Goal: Transaction & Acquisition: Purchase product/service

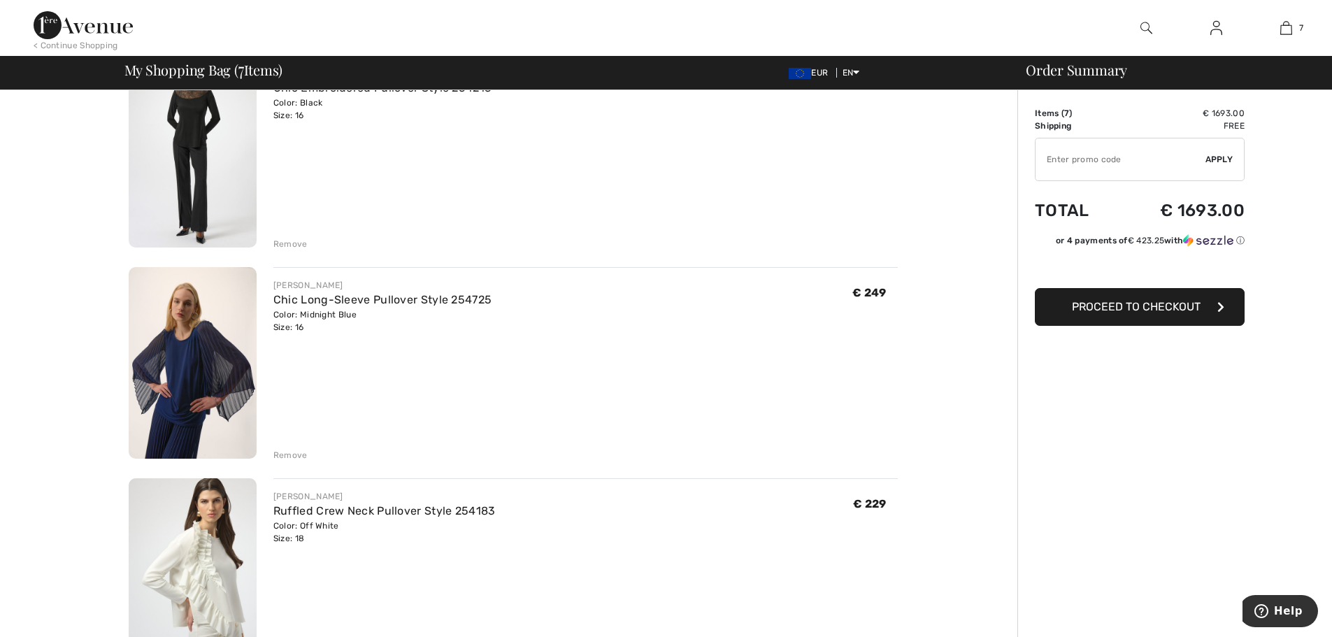
scroll to position [196, 0]
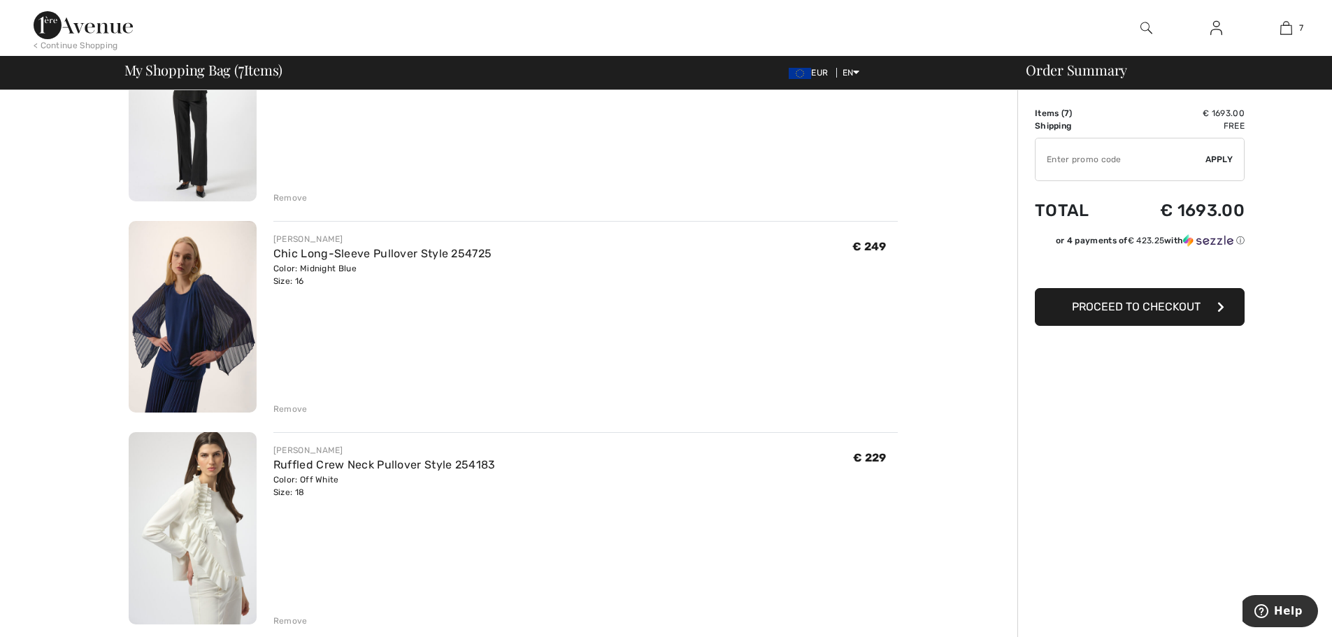
click at [278, 409] on div "Remove" at bounding box center [290, 409] width 34 height 13
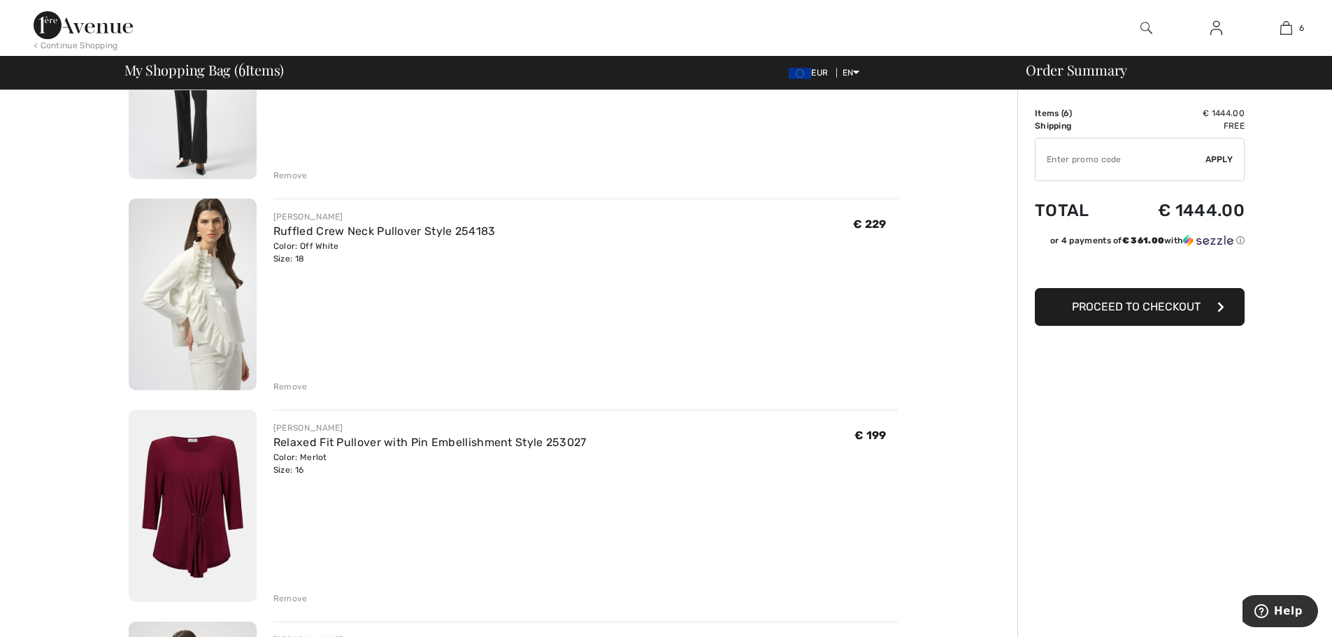
scroll to position [246, 0]
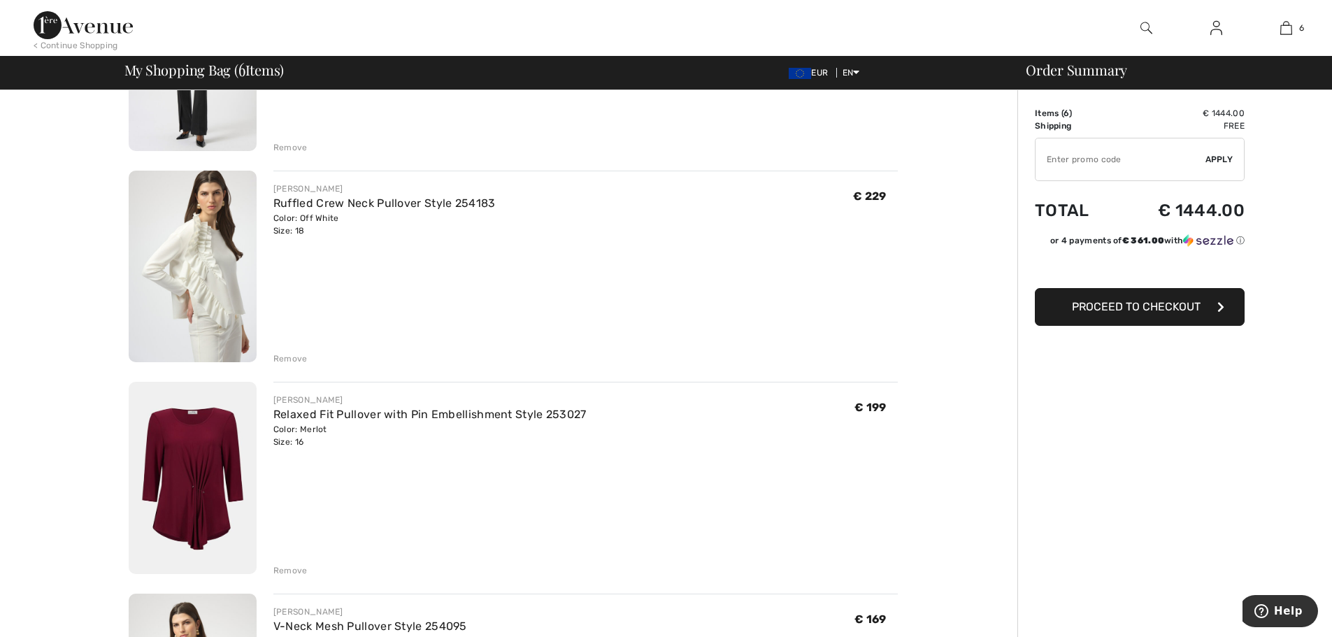
click at [292, 569] on div "Remove" at bounding box center [290, 570] width 34 height 13
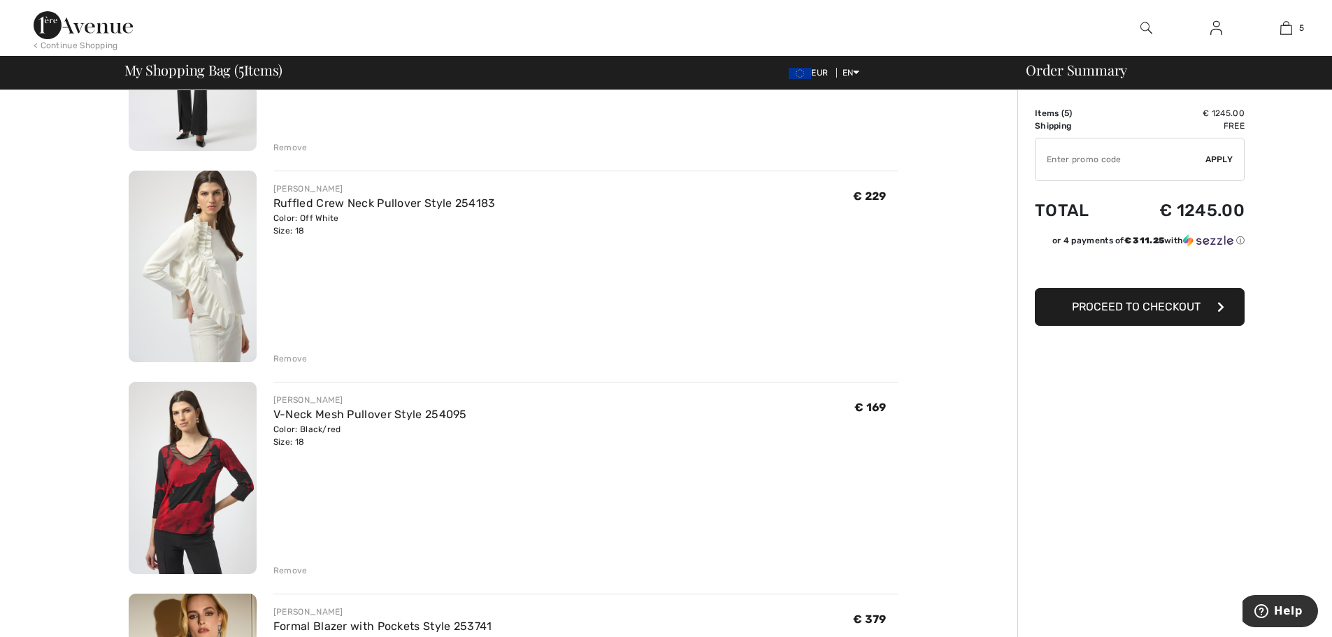
click at [1099, 311] on span "Proceed to Checkout" at bounding box center [1136, 306] width 129 height 13
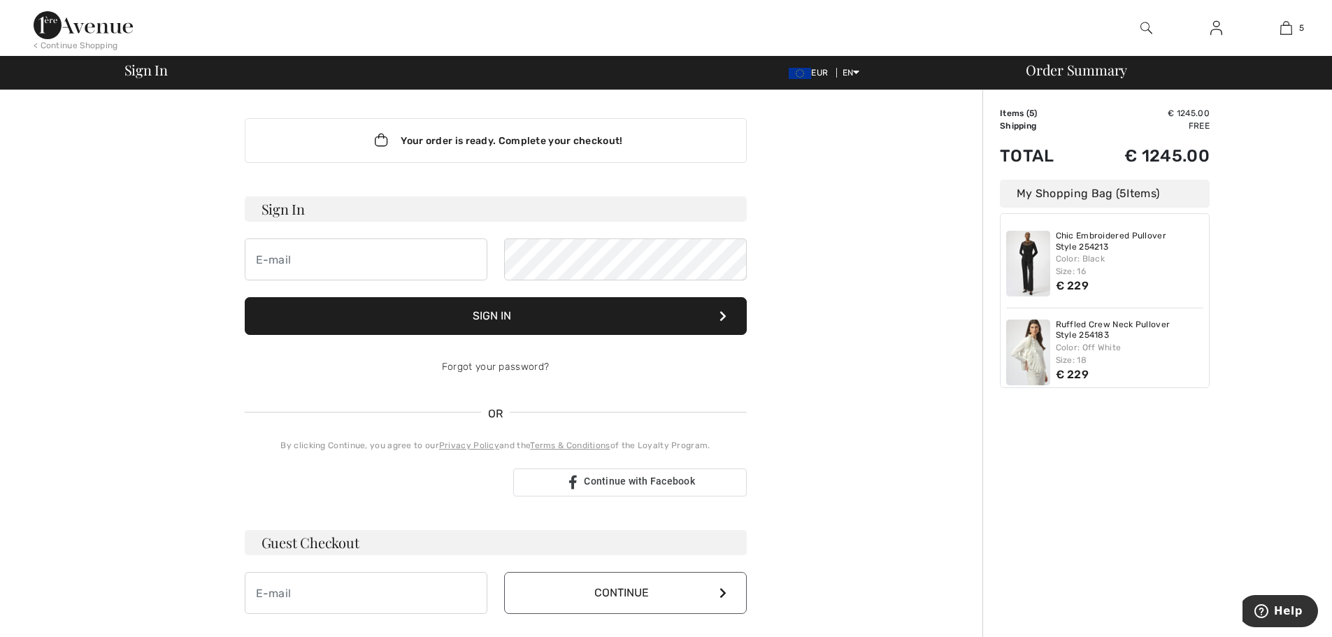
click at [866, 427] on div "Your order is ready. Complete your checkout! Sign In Sign In Forgot your passwo…" at bounding box center [495, 490] width 769 height 801
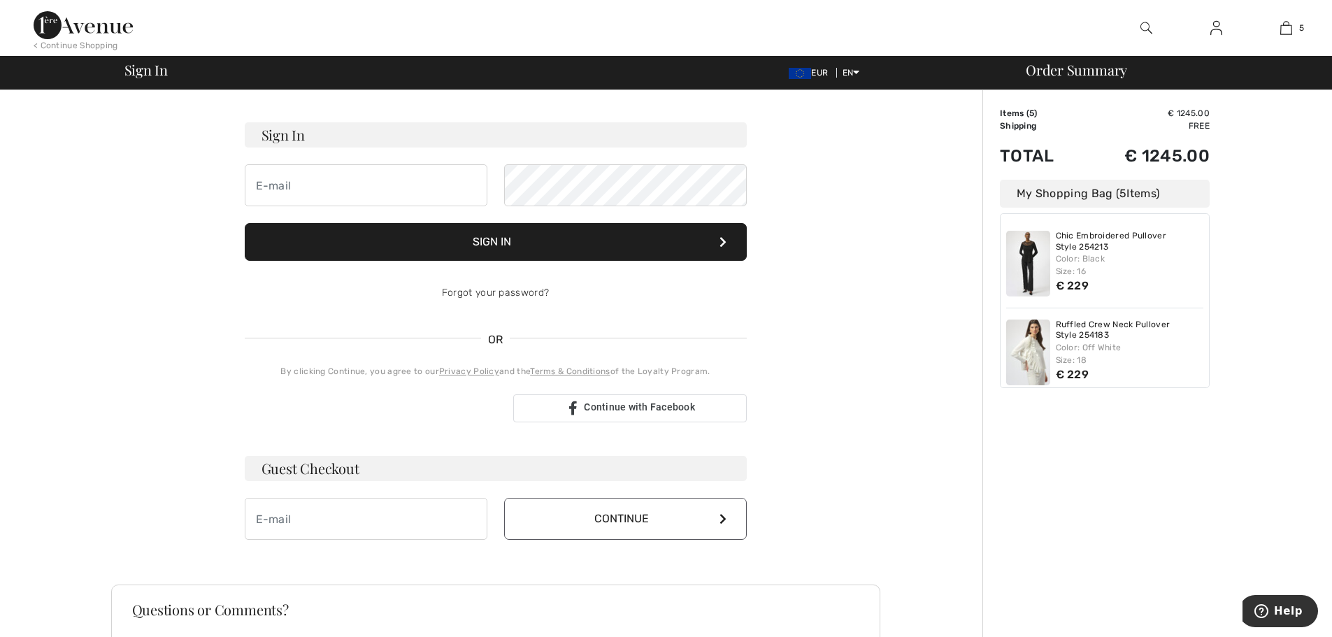
scroll to position [241, 0]
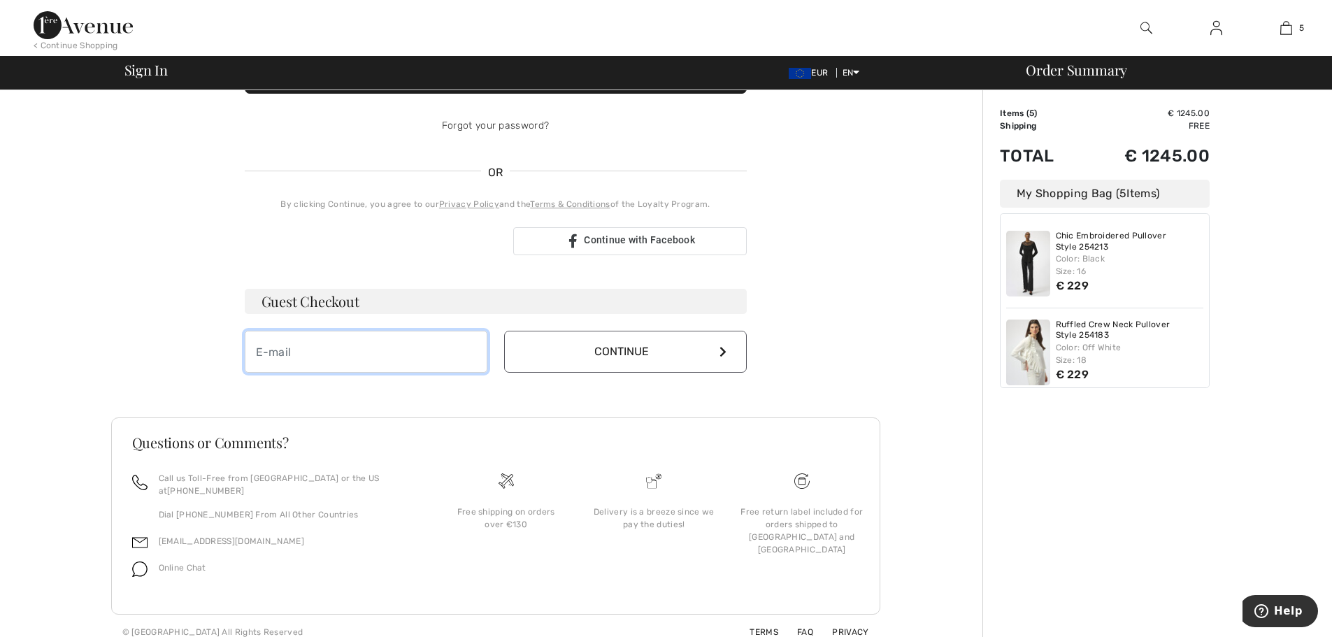
click at [320, 362] on input "email" at bounding box center [366, 352] width 243 height 42
type input "tanyasingh@ipeglobal.com"
click at [612, 352] on button "Continue" at bounding box center [625, 352] width 243 height 42
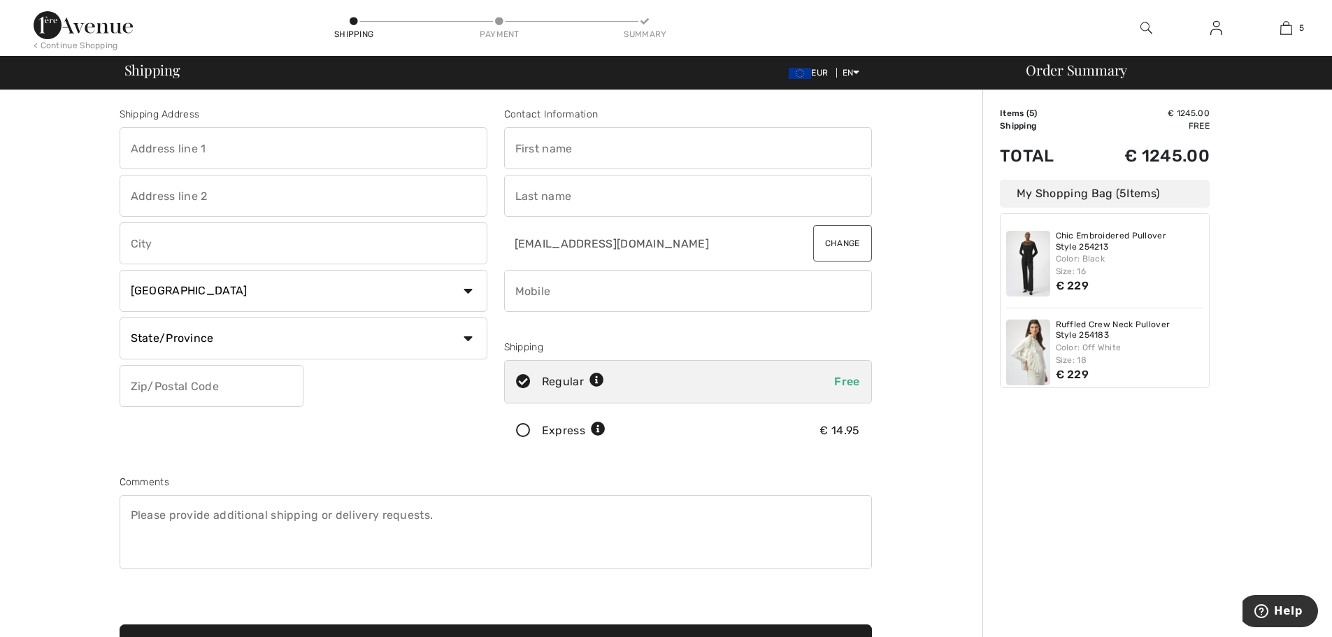
click at [213, 157] on input "text" at bounding box center [304, 148] width 368 height 42
type input "B-84"
click at [171, 187] on input "text" at bounding box center [304, 196] width 368 height 42
type input "DEFENCE COLONY"
click at [226, 248] on input "text" at bounding box center [304, 243] width 368 height 42
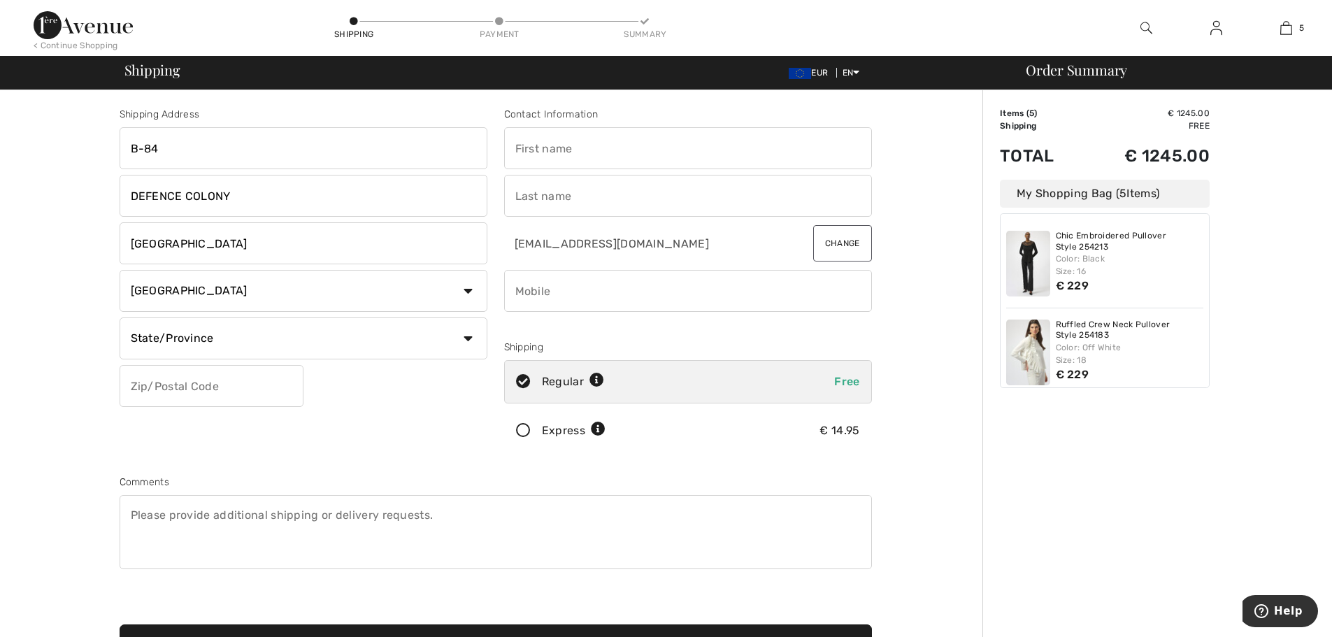
type input "NEW DELHI"
click at [471, 292] on select "Country Canada United States Afghanistan Aland Islands Albania Algeria American…" at bounding box center [304, 291] width 368 height 42
select select "IN"
click at [120, 270] on select "Country Canada United States Afghanistan Aland Islands Albania Algeria American…" at bounding box center [304, 291] width 368 height 42
click at [151, 336] on input "text" at bounding box center [304, 338] width 368 height 42
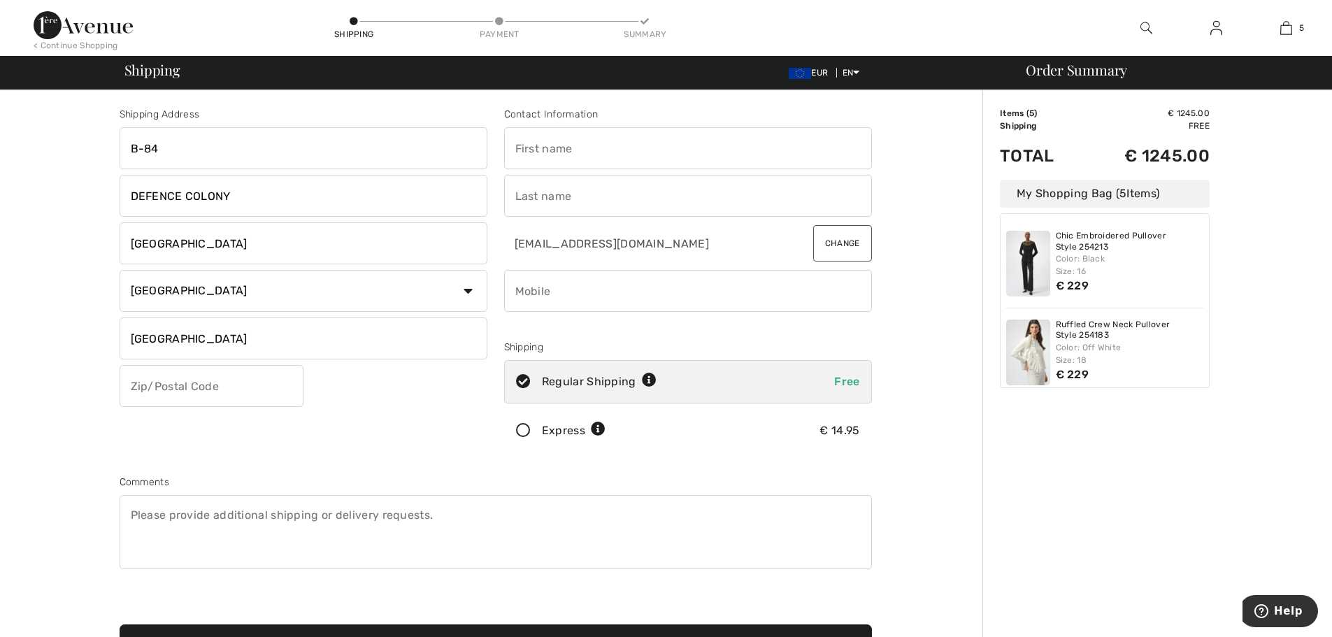
type input "DELHI"
click at [131, 382] on input "text" at bounding box center [212, 386] width 184 height 42
type input "110024"
click at [530, 144] on input "text" at bounding box center [688, 148] width 368 height 42
type input "TANYA"
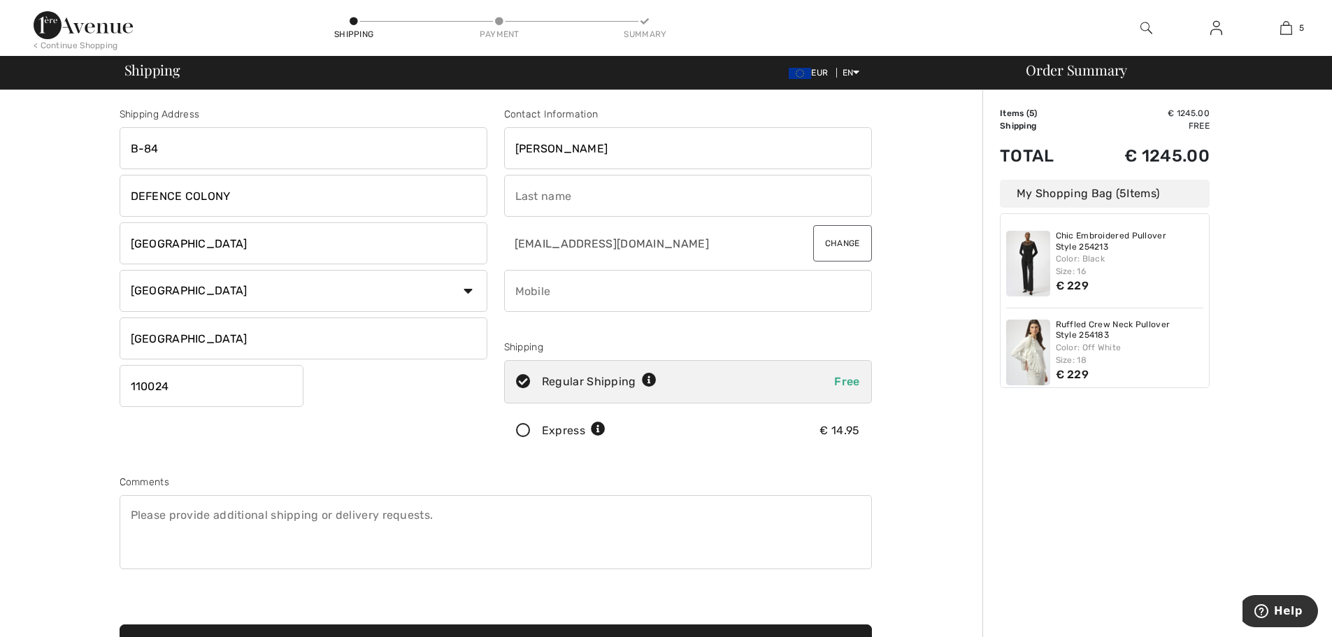
click at [516, 192] on input "text" at bounding box center [688, 196] width 368 height 42
type input "SINGH"
click at [568, 297] on input "phone" at bounding box center [688, 291] width 368 height 42
type input "9810290211"
click at [523, 432] on icon at bounding box center [523, 431] width 37 height 15
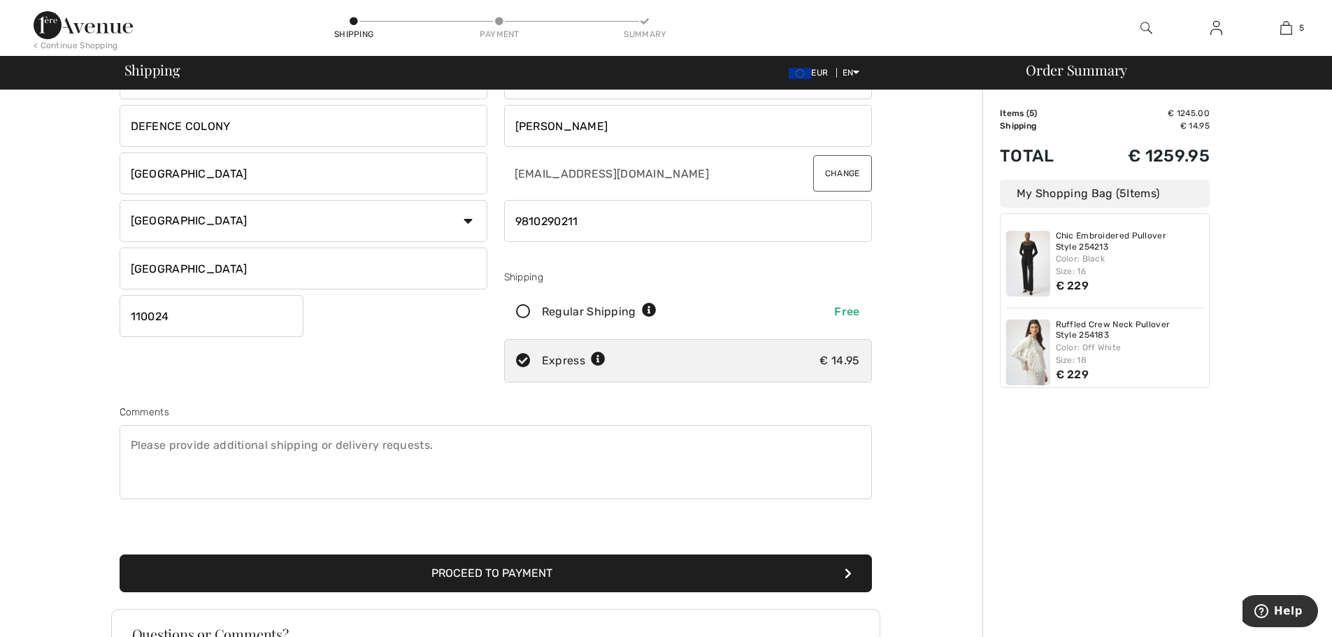
scroll to position [140, 0]
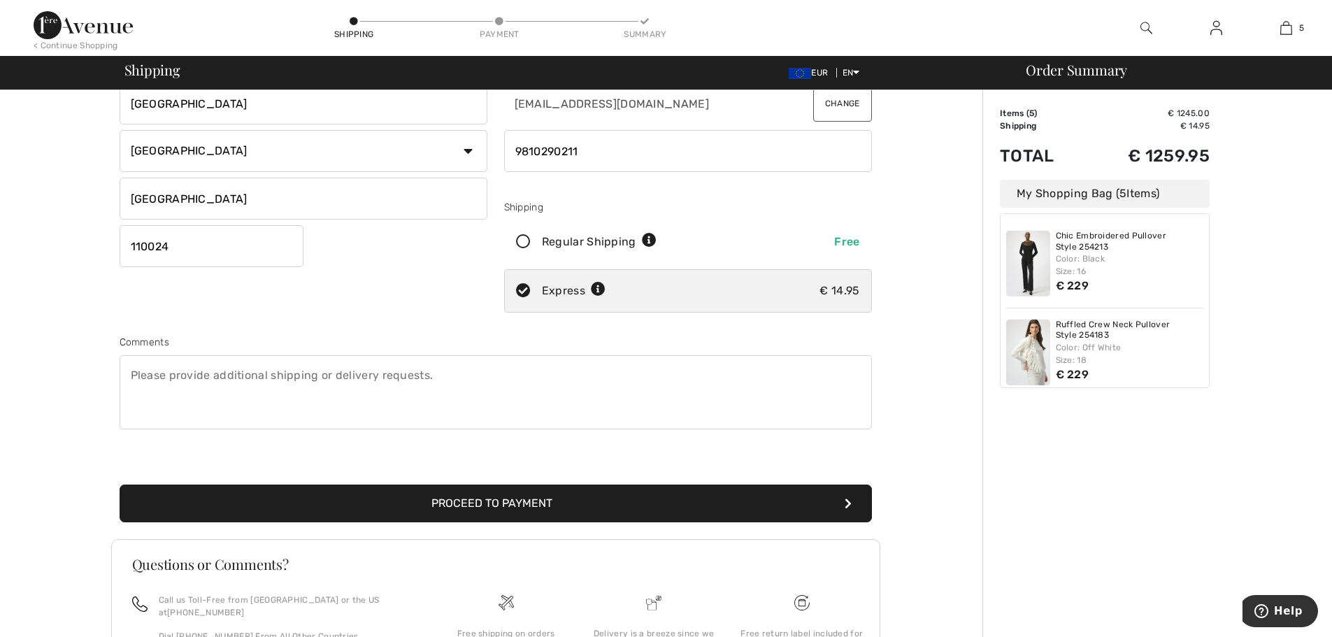
click at [496, 501] on button "Proceed to Payment" at bounding box center [496, 504] width 752 height 38
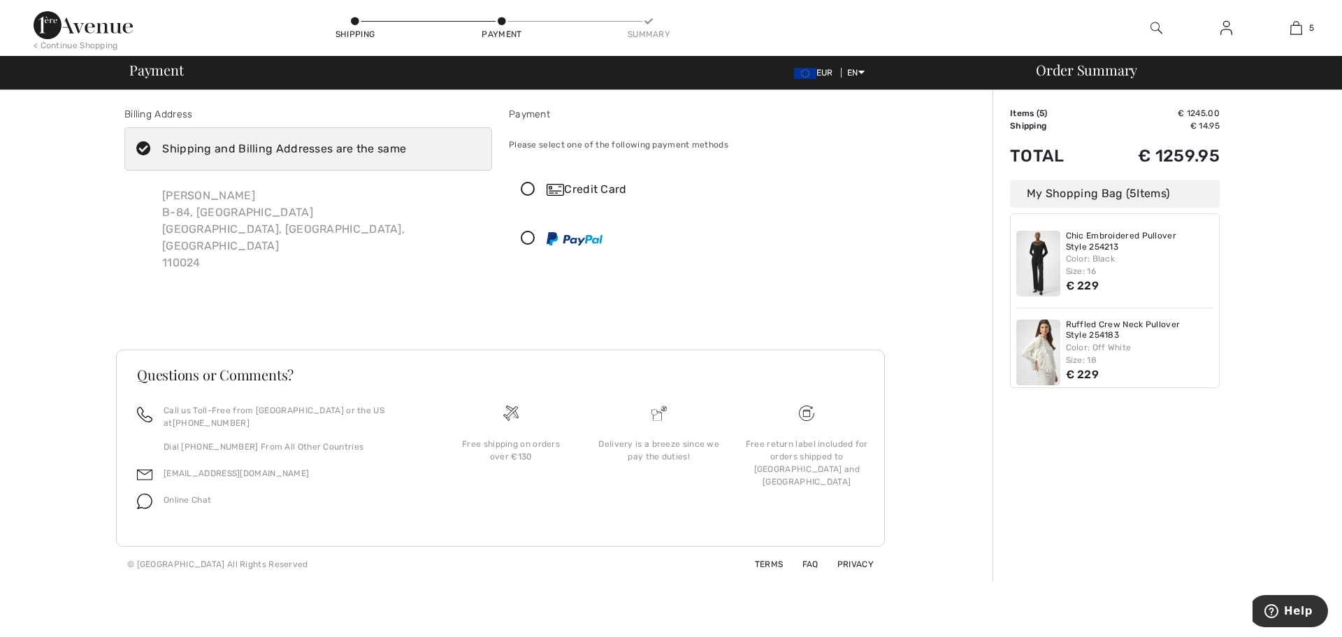
click at [524, 188] on icon at bounding box center [528, 189] width 37 height 15
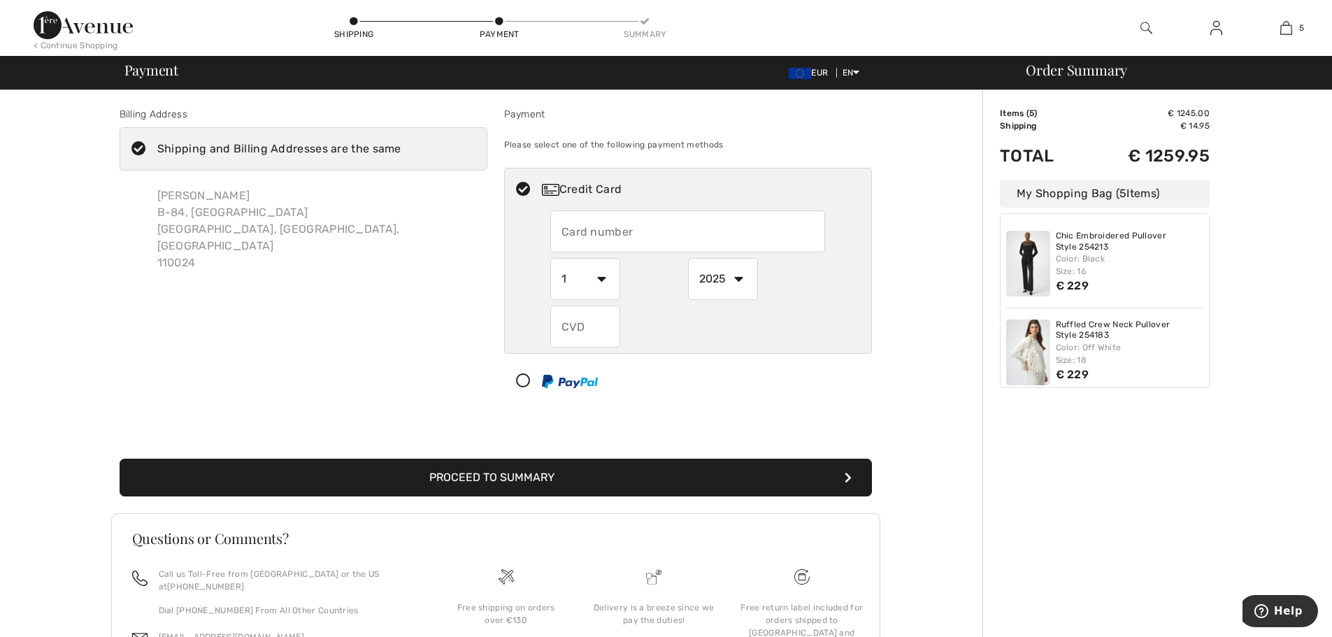
click at [607, 238] on input "text" at bounding box center [687, 231] width 275 height 42
type input "4611330074172002"
click at [604, 276] on select "1 2 3 4 5 6 7 8 9 10 11 12" at bounding box center [585, 279] width 70 height 42
select select "6"
click at [550, 258] on select "1 2 3 4 5 6 7 8 9 10 11 12" at bounding box center [585, 279] width 70 height 42
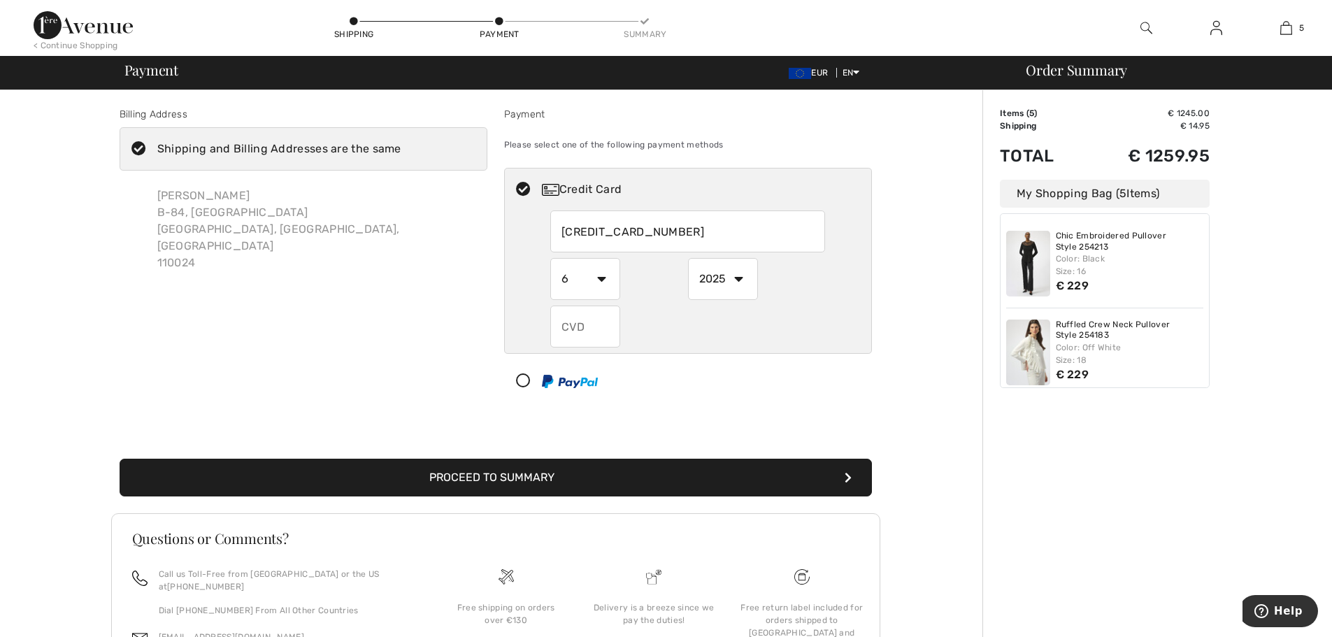
click at [739, 282] on select "2025 2026 2027 2028 2029 2030 2031 2032 2033 2034 2035" at bounding box center [723, 279] width 70 height 42
select select "2030"
click at [688, 258] on select "2025 2026 2027 2028 2029 2030 2031 2032 2033 2034 2035" at bounding box center [723, 279] width 70 height 42
click at [589, 320] on input "text" at bounding box center [585, 327] width 70 height 42
type input "239"
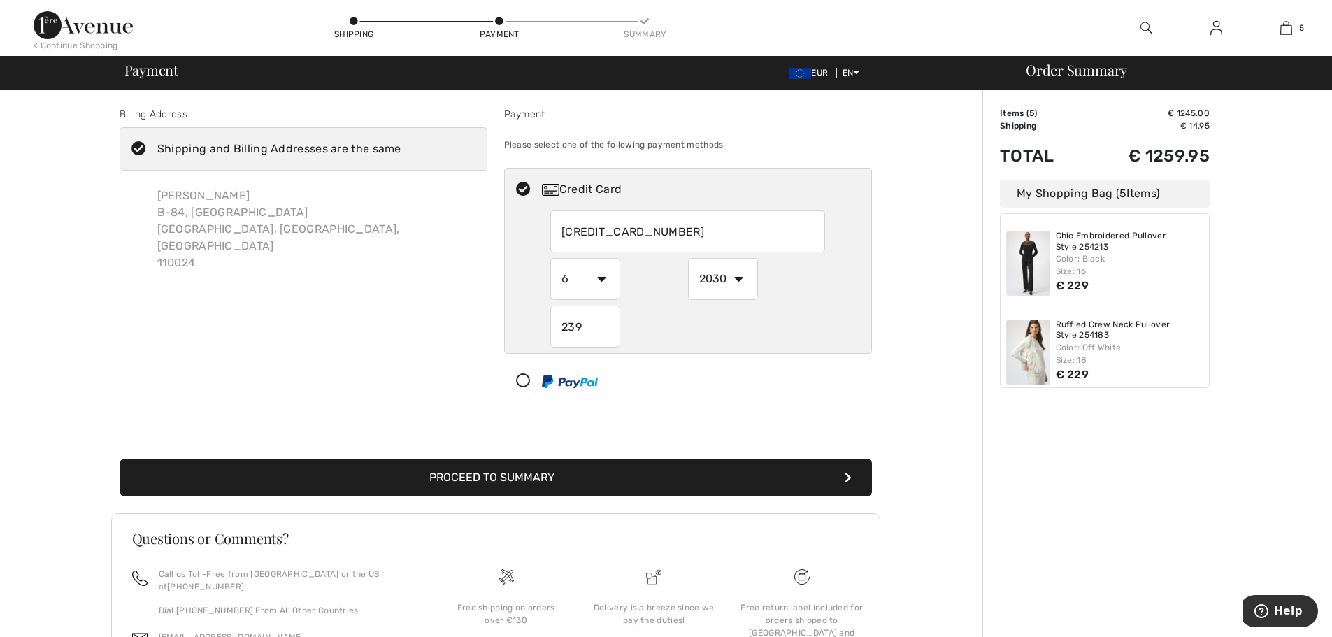
click at [445, 485] on button "Proceed to Summary" at bounding box center [496, 478] width 752 height 38
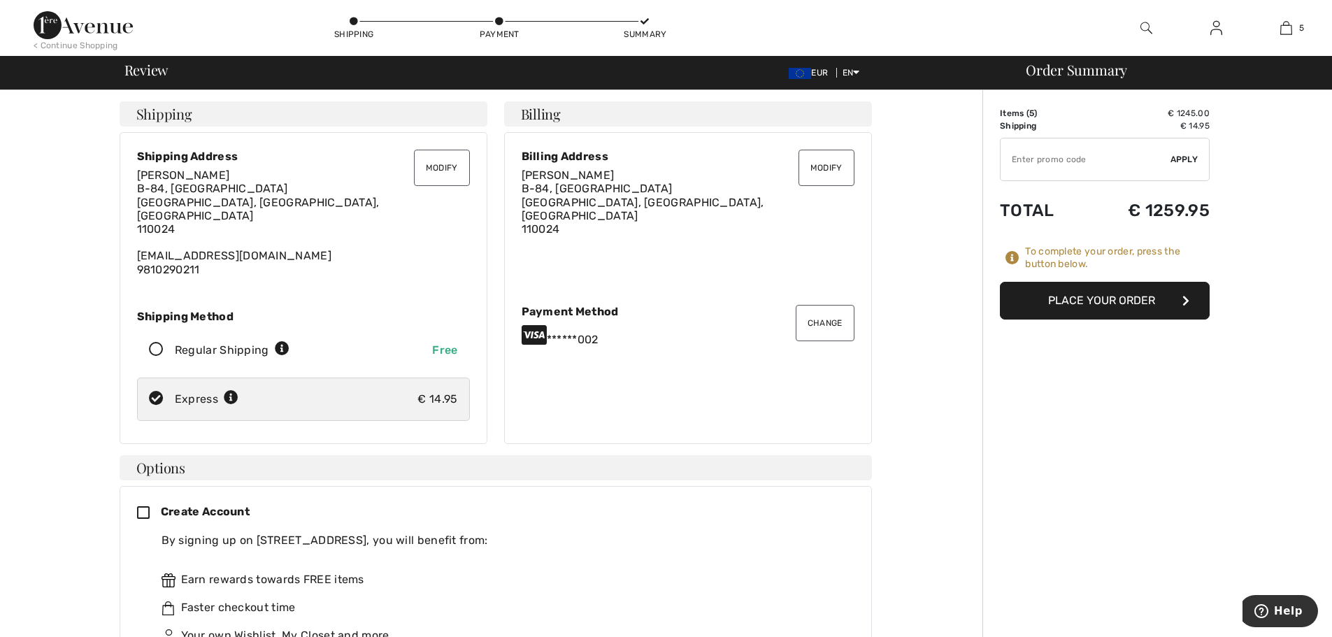
click at [1073, 298] on button "Place Your Order" at bounding box center [1105, 301] width 210 height 38
